Goal: Transaction & Acquisition: Purchase product/service

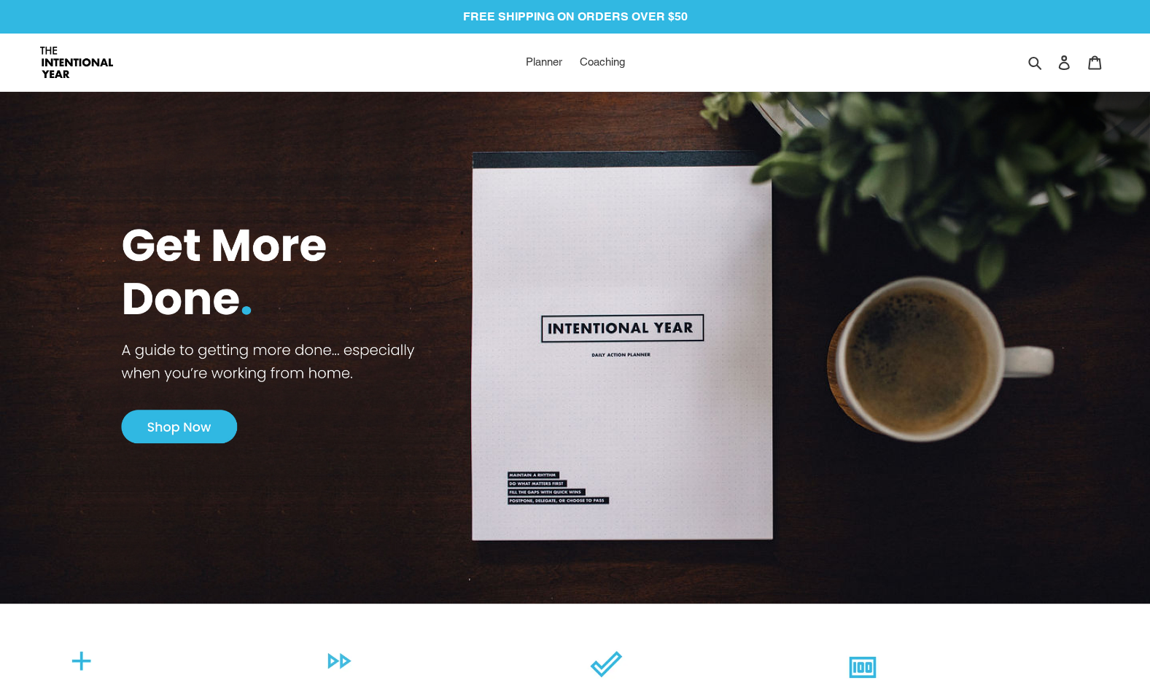
click at [176, 427] on img at bounding box center [575, 332] width 1150 height 546
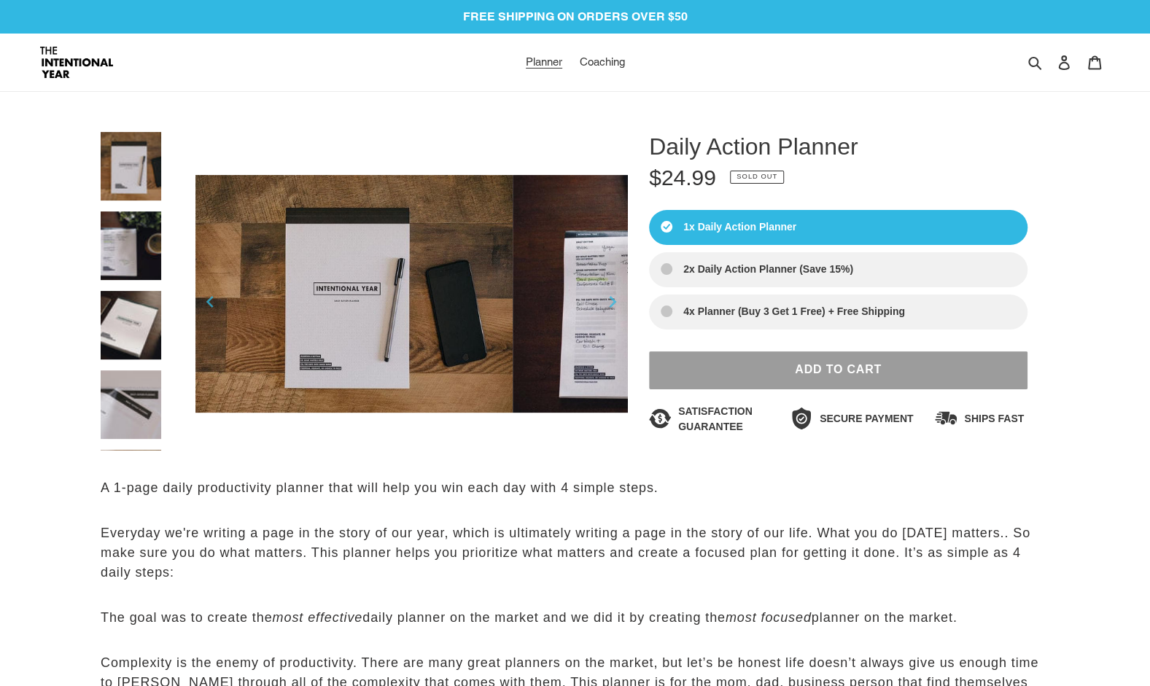
select select "Sort reviews"
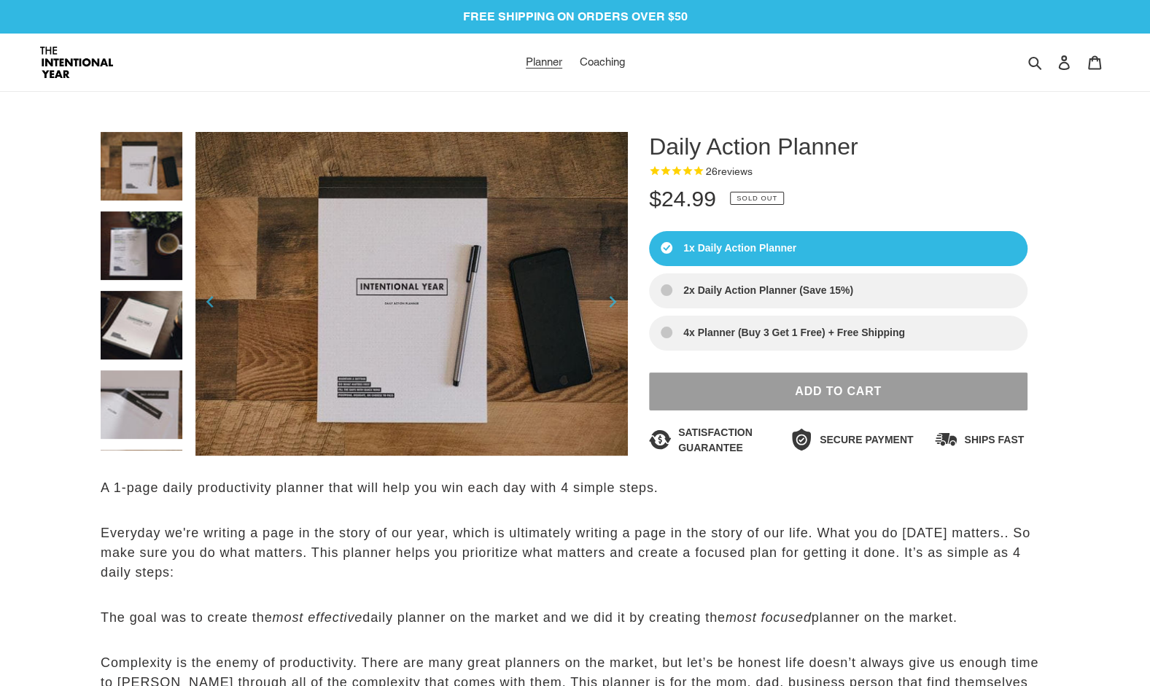
scroll to position [85, 0]
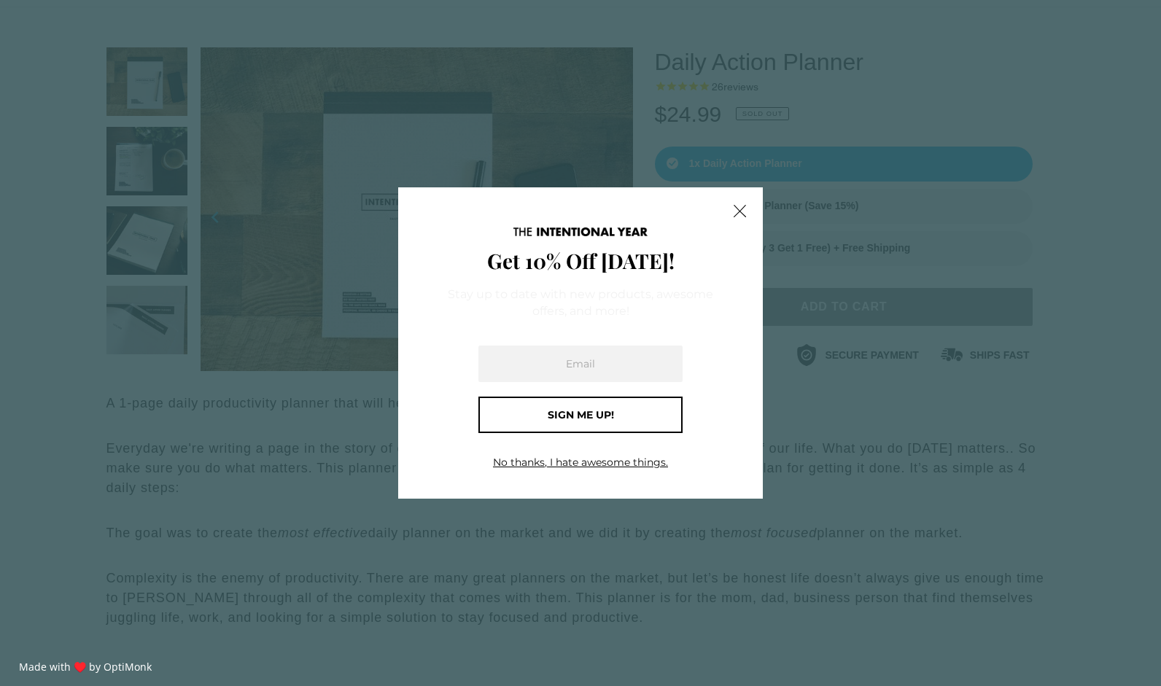
click at [737, 213] on span "X" at bounding box center [739, 211] width 15 height 22
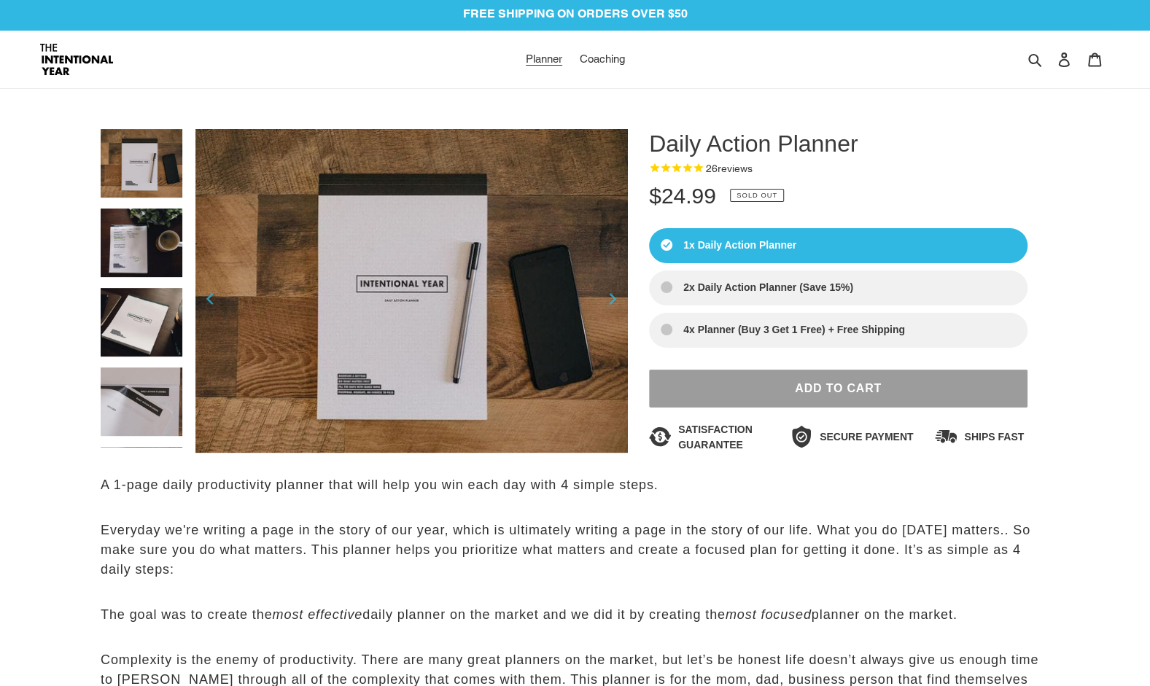
scroll to position [0, 0]
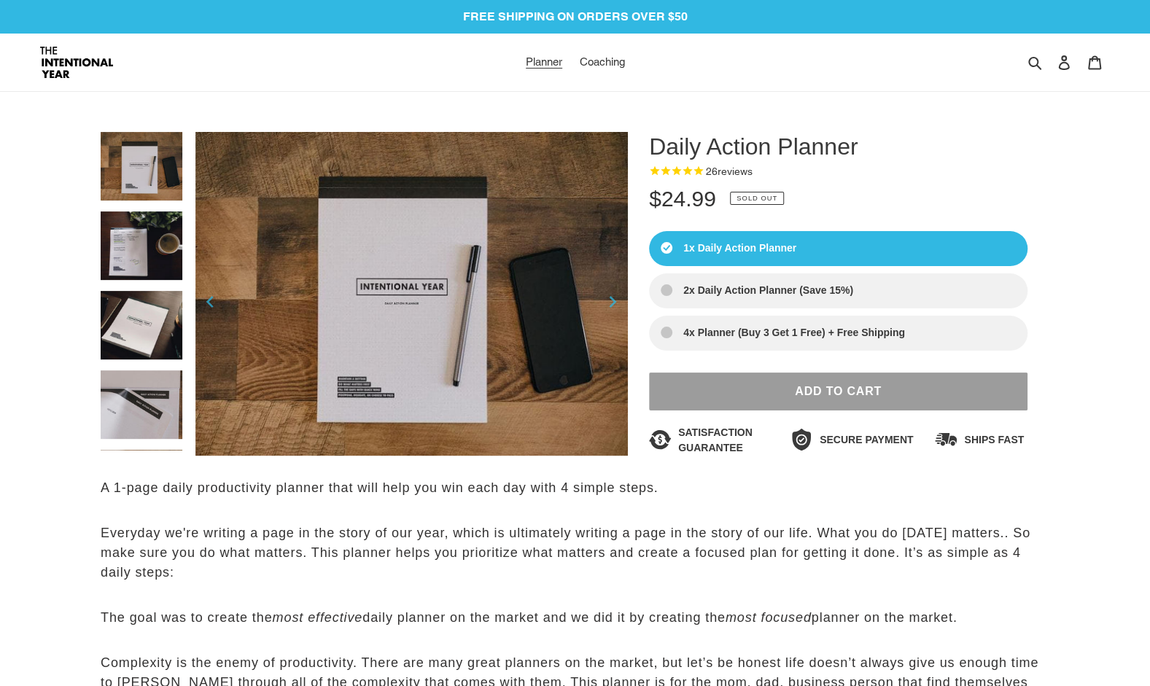
click at [136, 258] on img at bounding box center [142, 246] width 82 height 69
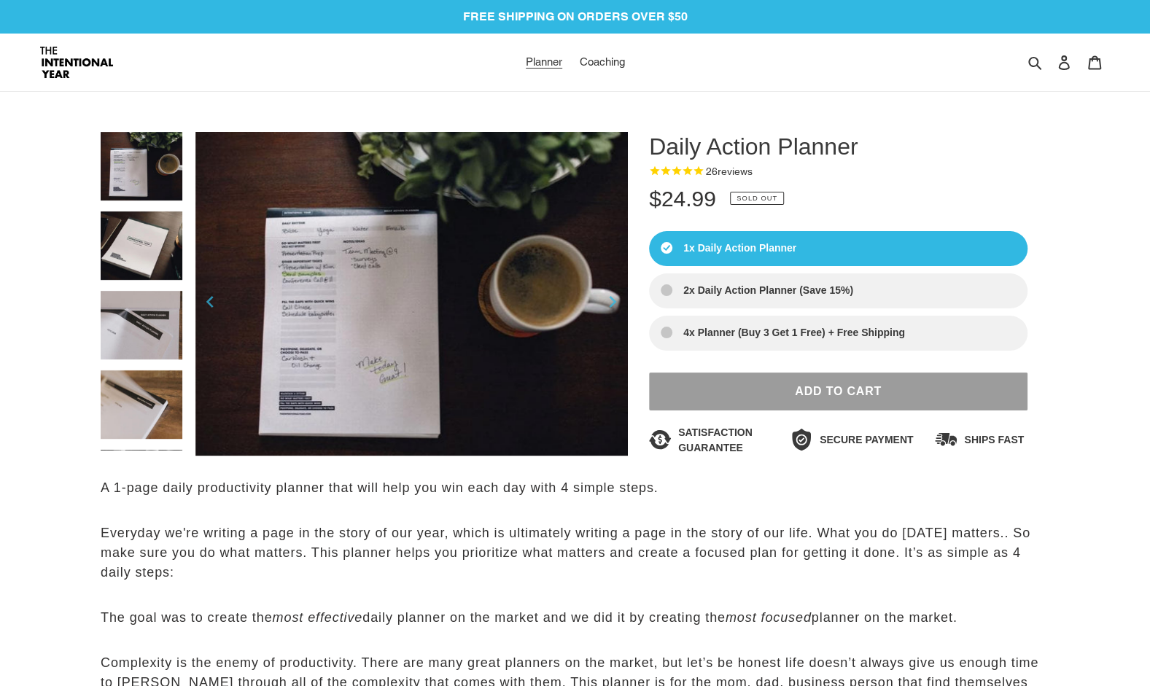
click at [755, 78] on nav "Planner Coaching" at bounding box center [575, 63] width 535 height 58
click at [822, 194] on dl "Regular price $24.99 Sale price $24.99 Regular price Sale Sold out Unit price /…" at bounding box center [838, 198] width 379 height 33
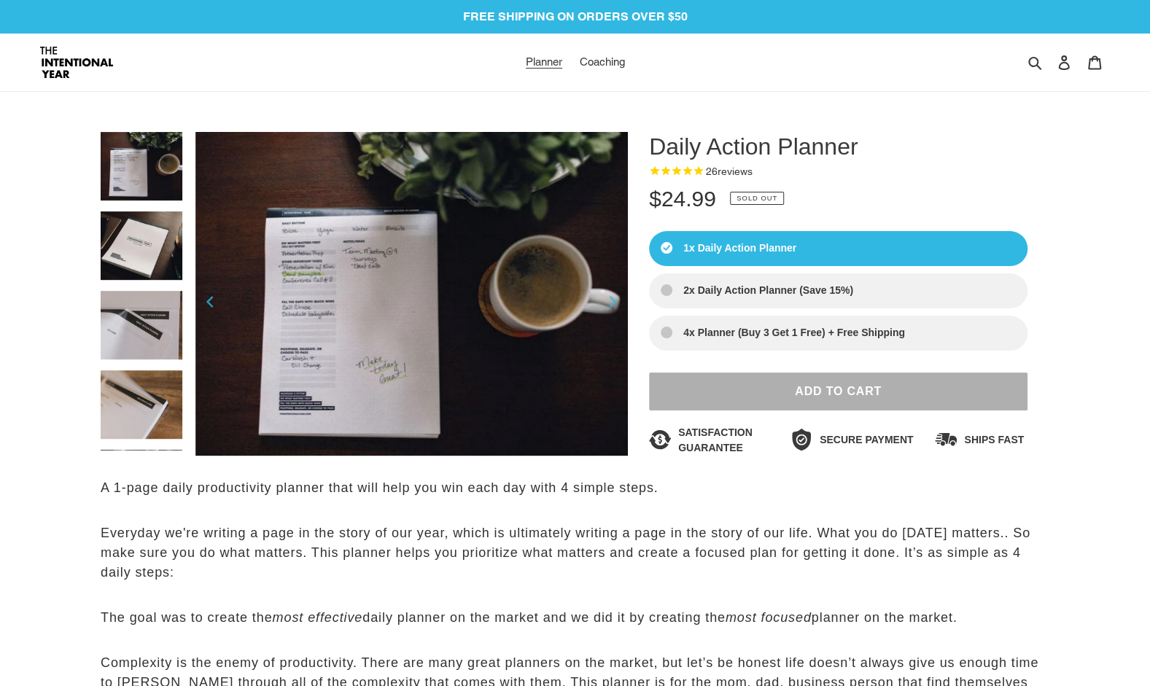
click at [872, 393] on span "Add to Cart" at bounding box center [838, 391] width 87 height 12
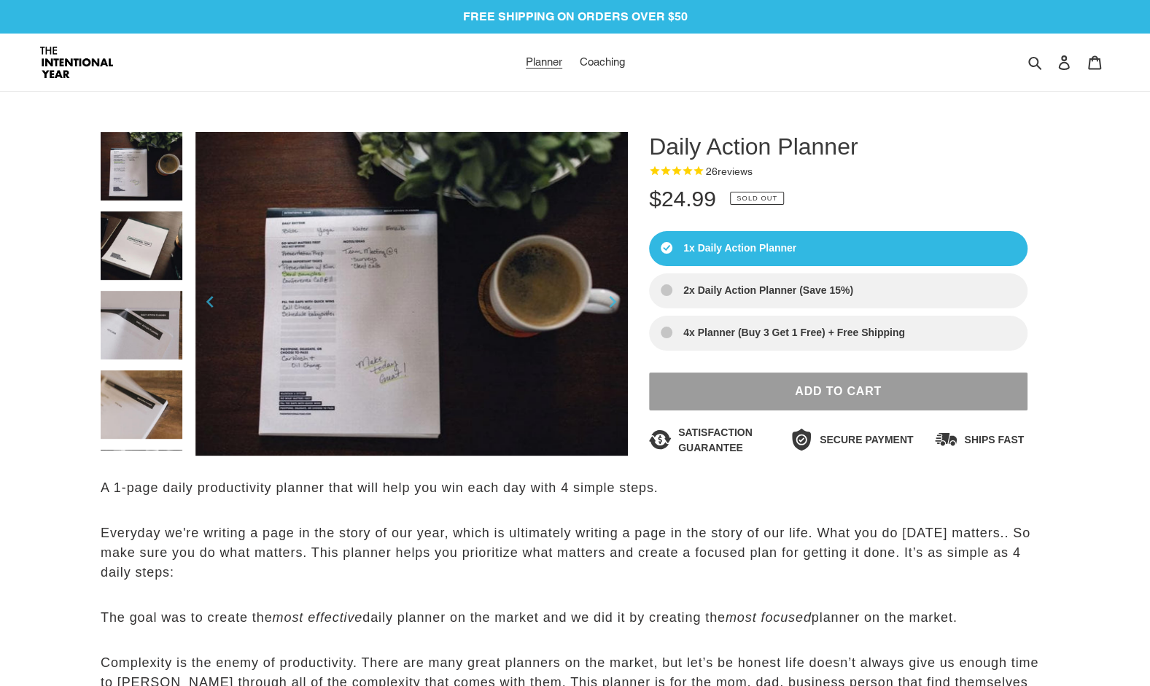
click at [795, 292] on label "2x Daily Action Planner (Save 15%)" at bounding box center [838, 291] width 379 height 35
click at [0, 0] on input "2x Daily Action Planner (Save 15%)" at bounding box center [0, 0] width 0 height 0
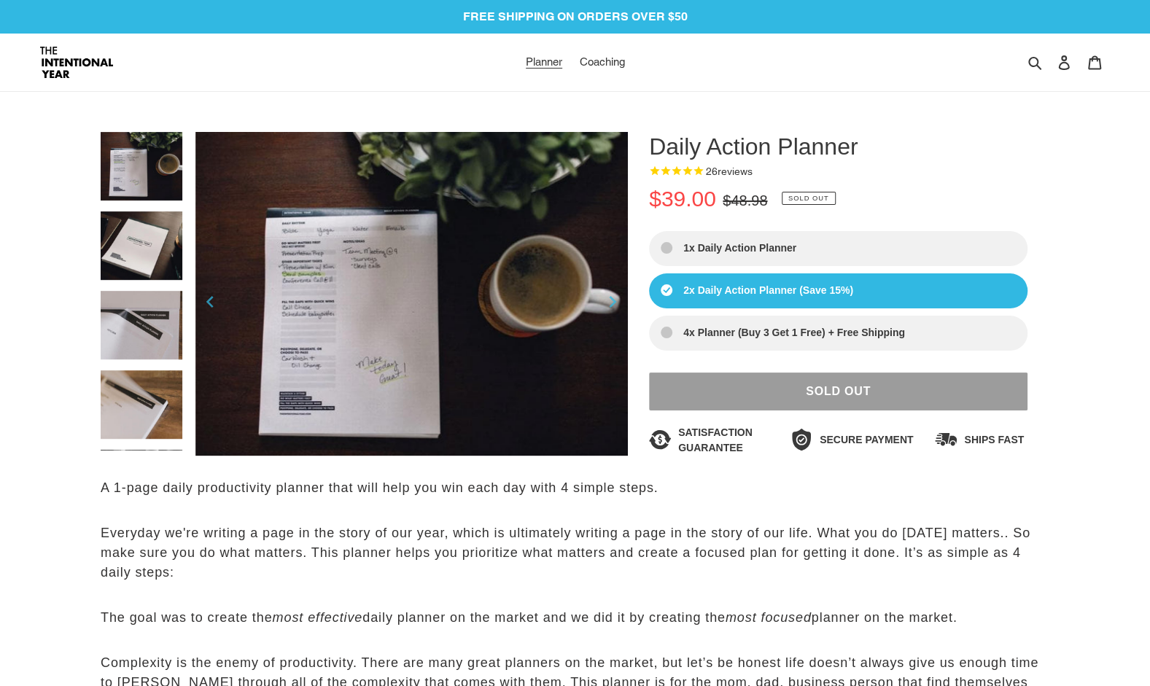
click at [788, 338] on label "4x Planner (Buy 3 Get 1 Free) + Free Shipping" at bounding box center [838, 333] width 379 height 35
click at [0, 0] on input "4x Planner (Buy 3 Get 1 Free) + Free Shipping" at bounding box center [0, 0] width 0 height 0
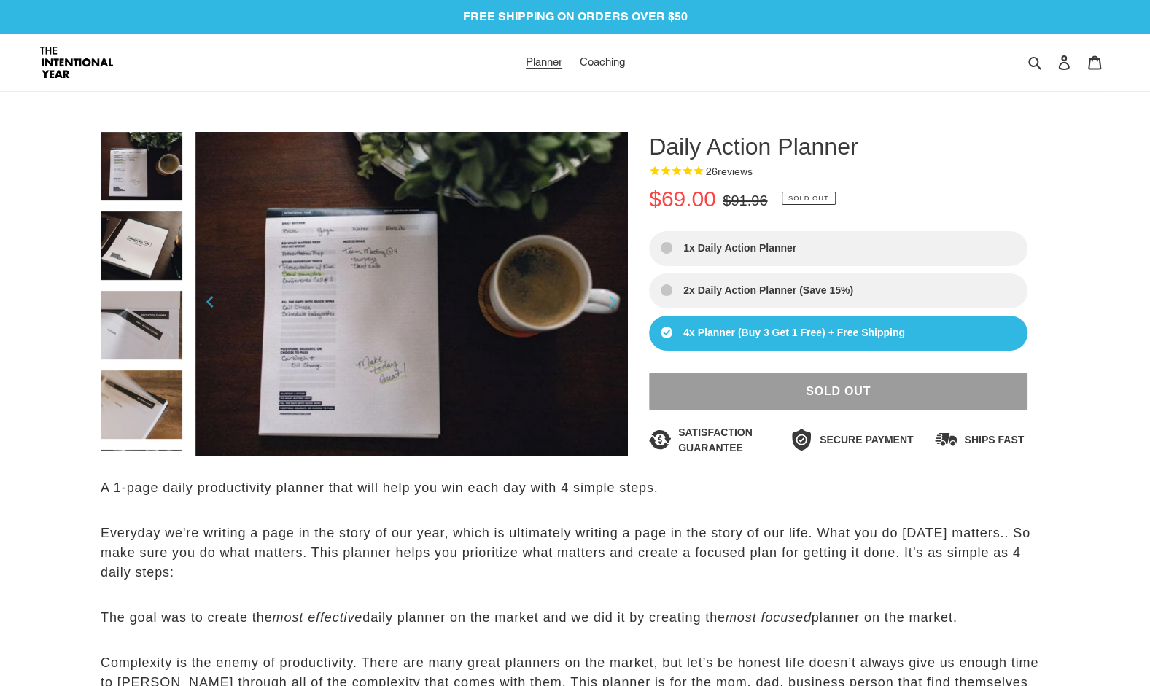
click at [778, 250] on label "1x Daily Action Planner" at bounding box center [838, 248] width 379 height 35
click at [0, 0] on input "1x Daily Action Planner" at bounding box center [0, 0] width 0 height 0
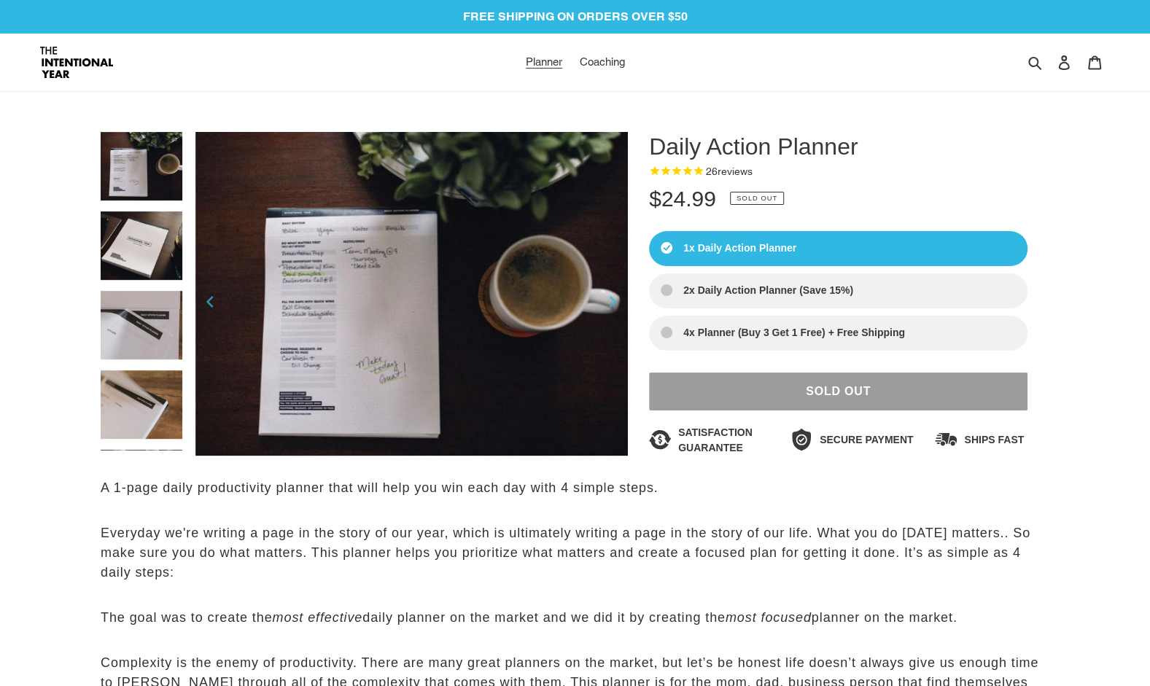
click at [773, 299] on label "2x Daily Action Planner (Save 15%)" at bounding box center [838, 291] width 379 height 35
click at [0, 0] on input "2x Daily Action Planner (Save 15%)" at bounding box center [0, 0] width 0 height 0
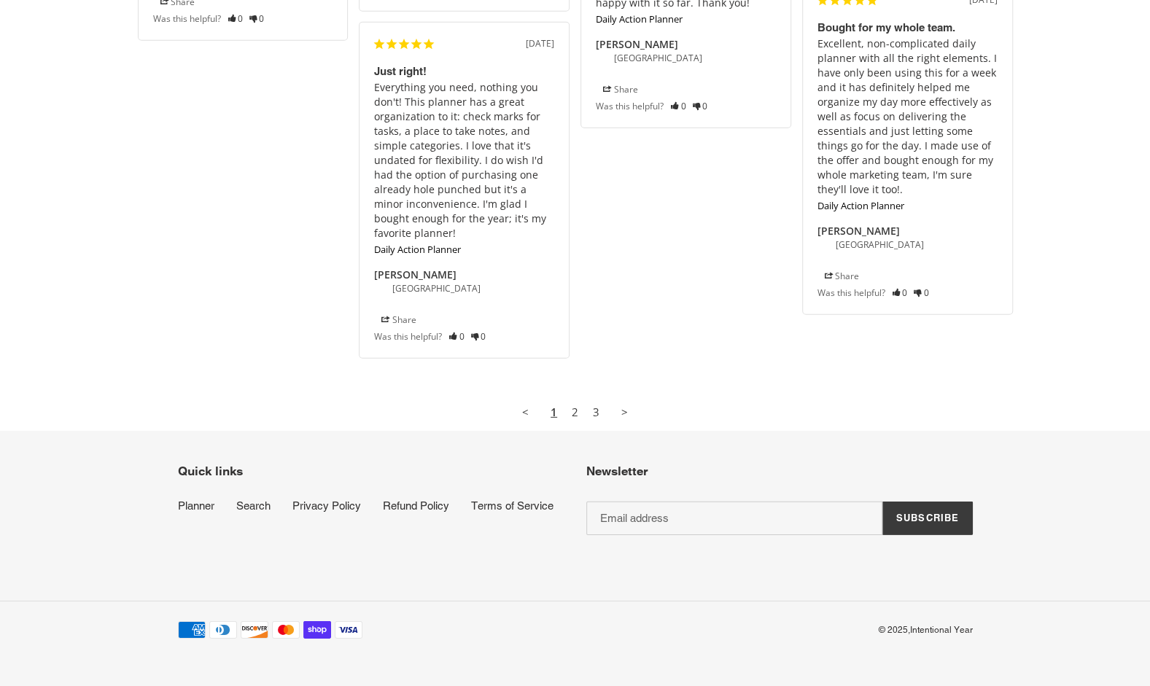
scroll to position [4732, 0]
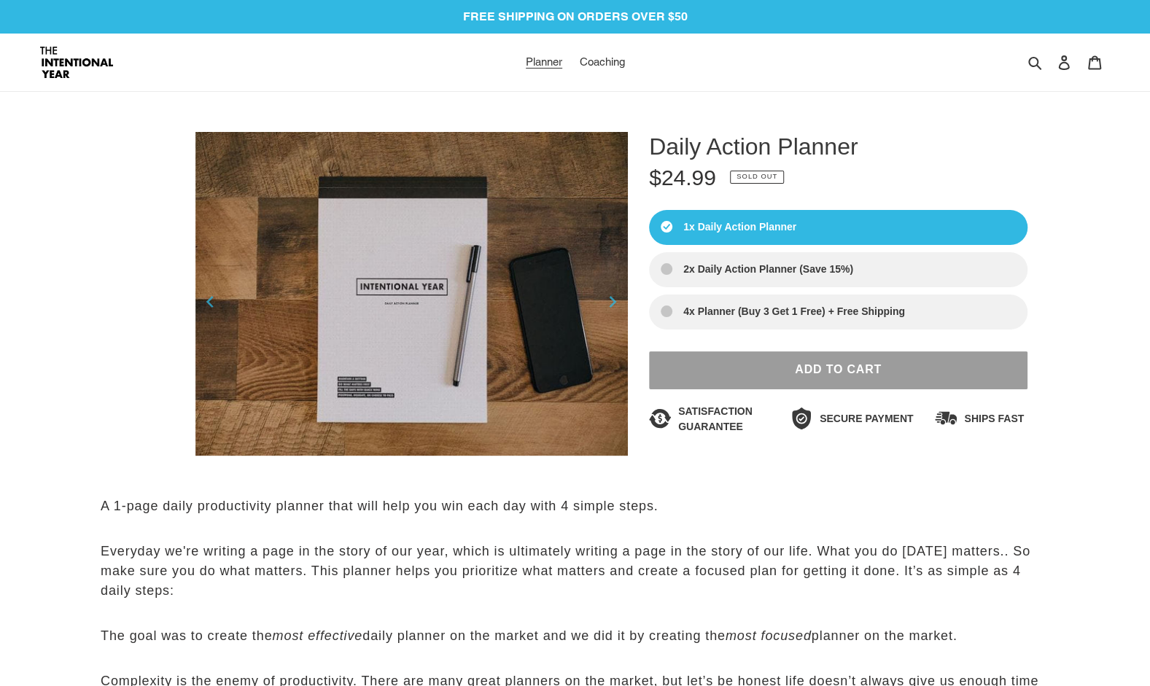
select select "Sort reviews"
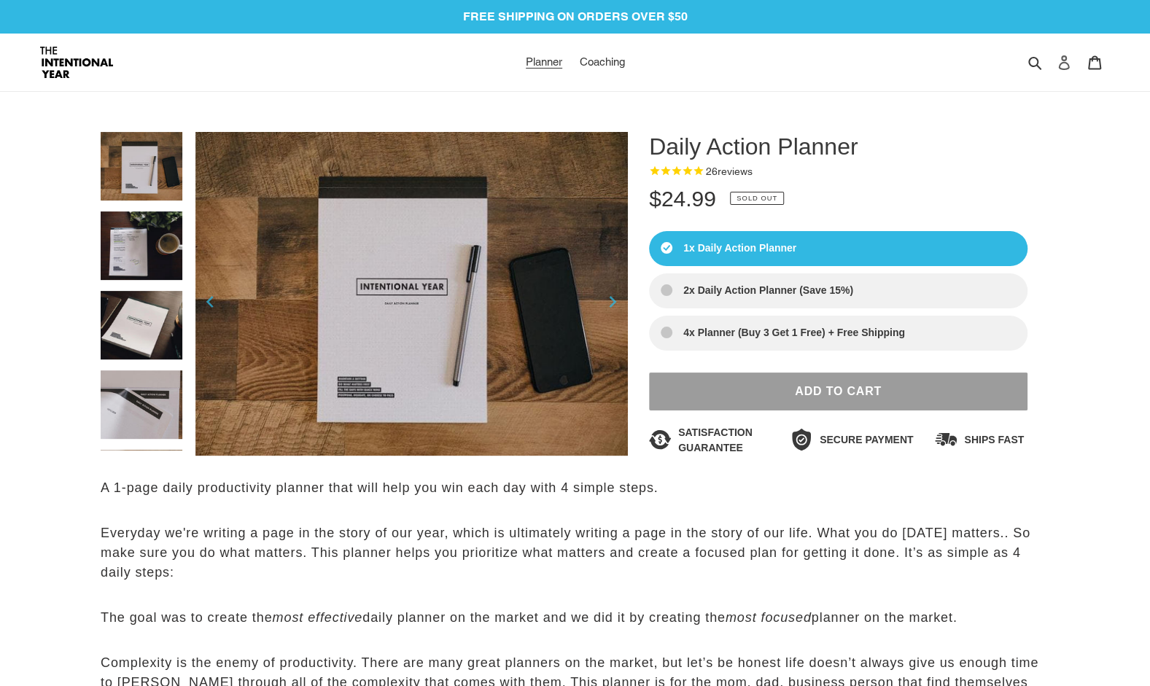
click at [1061, 63] on icon at bounding box center [1064, 62] width 11 height 15
